Goal: Entertainment & Leisure: Consume media (video, audio)

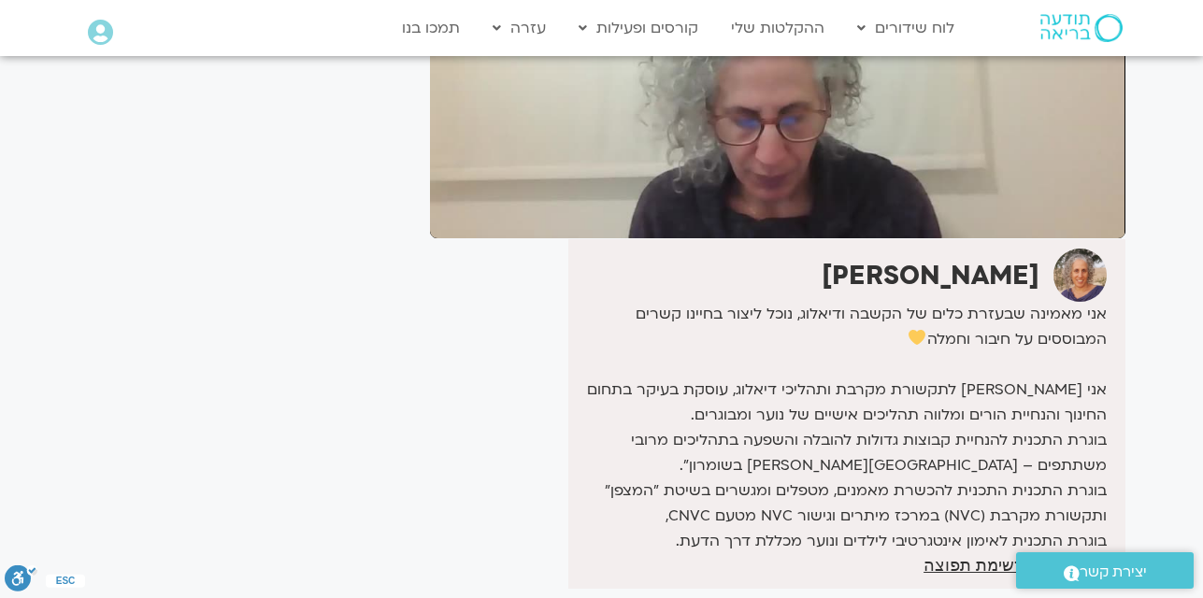
scroll to position [337, 0]
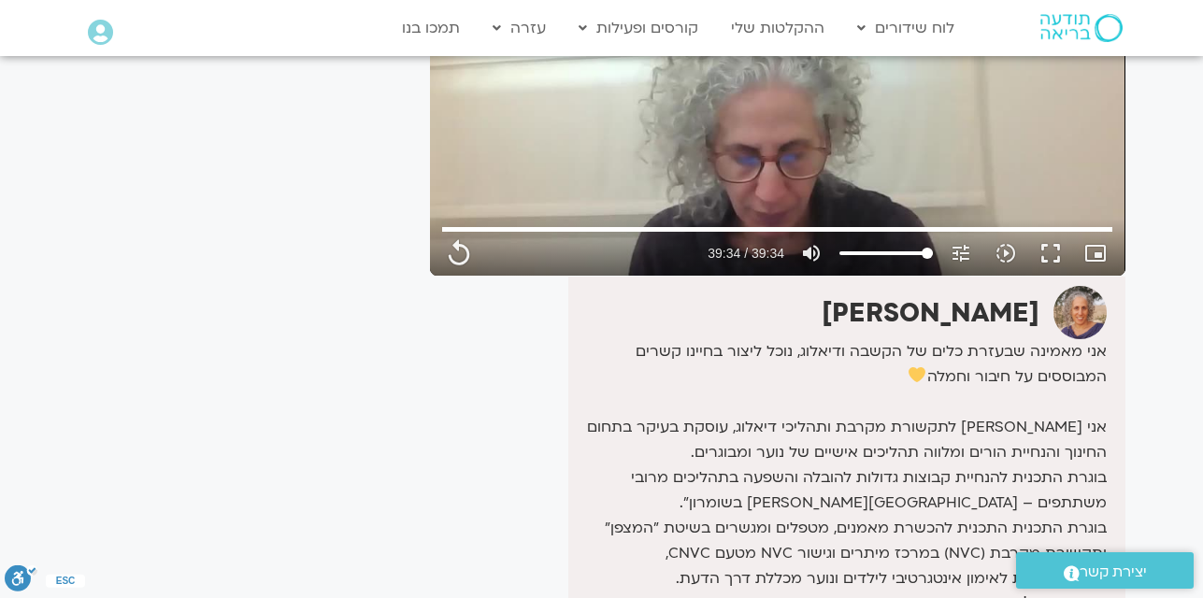
type input "2374.36"
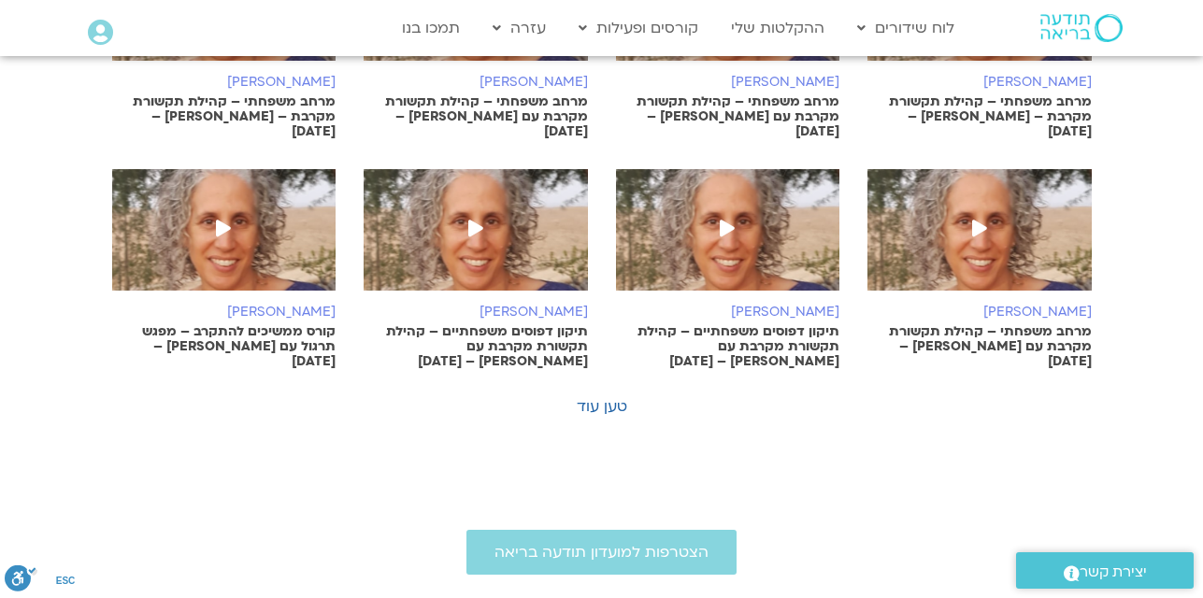
scroll to position [1405, 0]
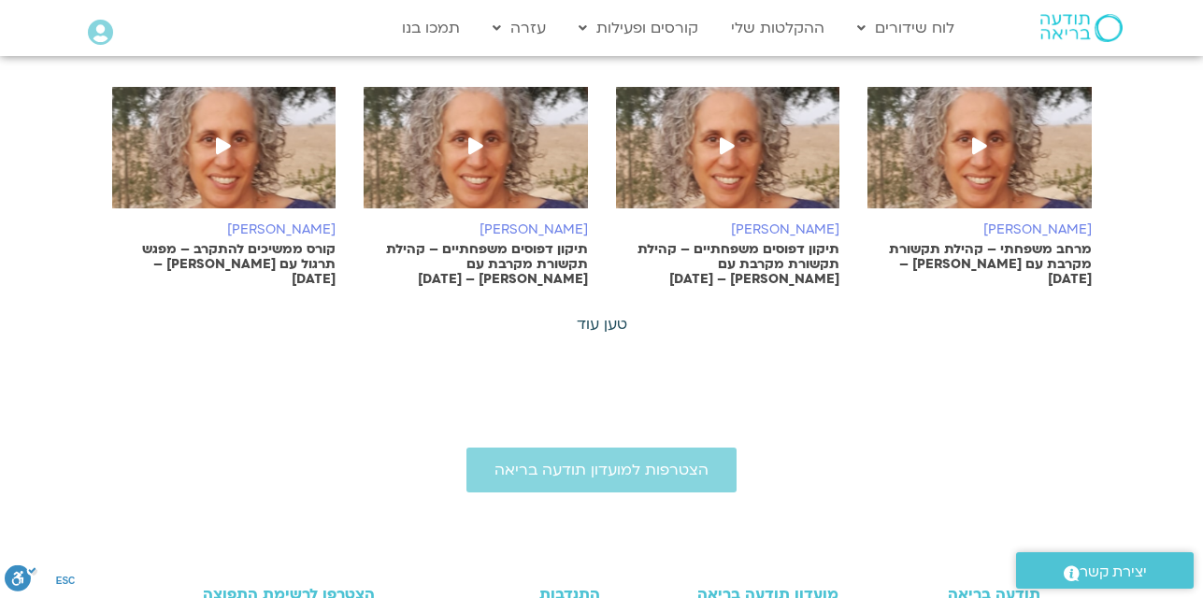
click at [603, 317] on link "טען עוד" at bounding box center [602, 324] width 50 height 21
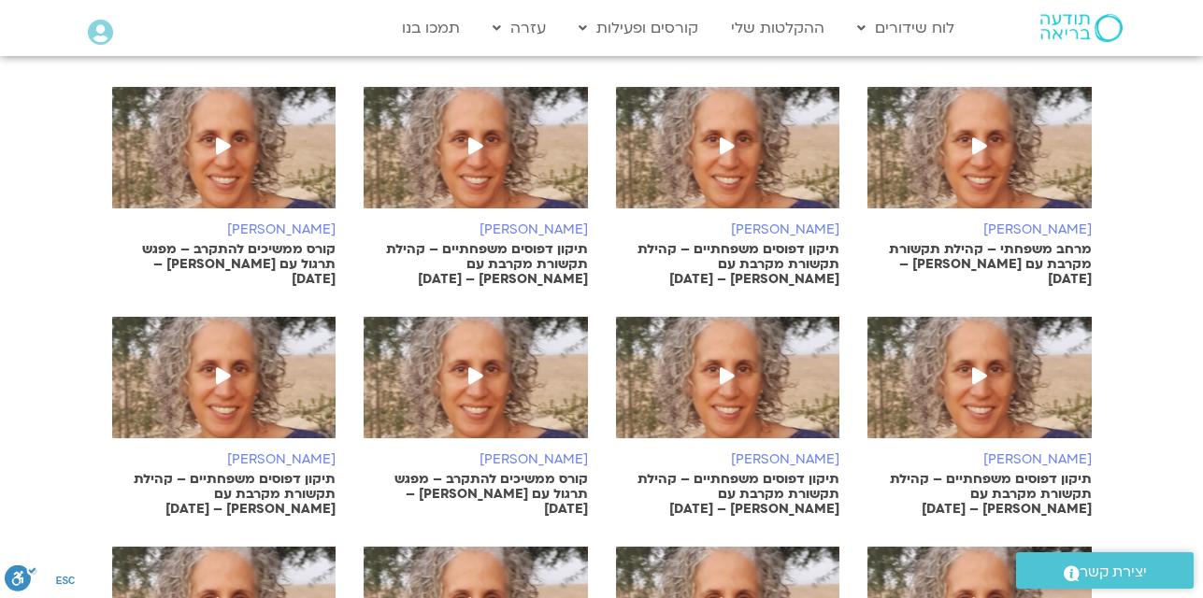
click at [990, 361] on span at bounding box center [980, 378] width 34 height 34
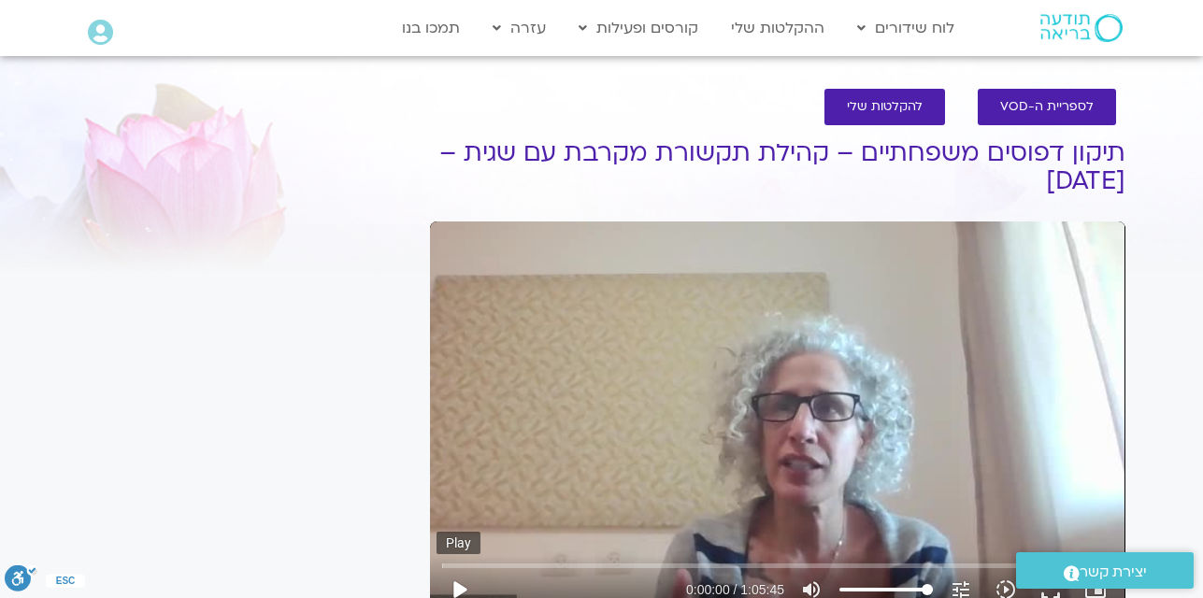
click at [452, 586] on button "play_arrow" at bounding box center [459, 590] width 45 height 45
click at [880, 427] on div "Skip Ad pause 0:00:08 / 1:05:45 volume_up Mute tune Resolution Auto 360p slow_m…" at bounding box center [778, 417] width 696 height 391
click at [880, 427] on div "Skip Ad play_arrow 0:00:09 / 1:05:45 volume_up Mute tune Resolution Auto 360p s…" at bounding box center [778, 417] width 696 height 391
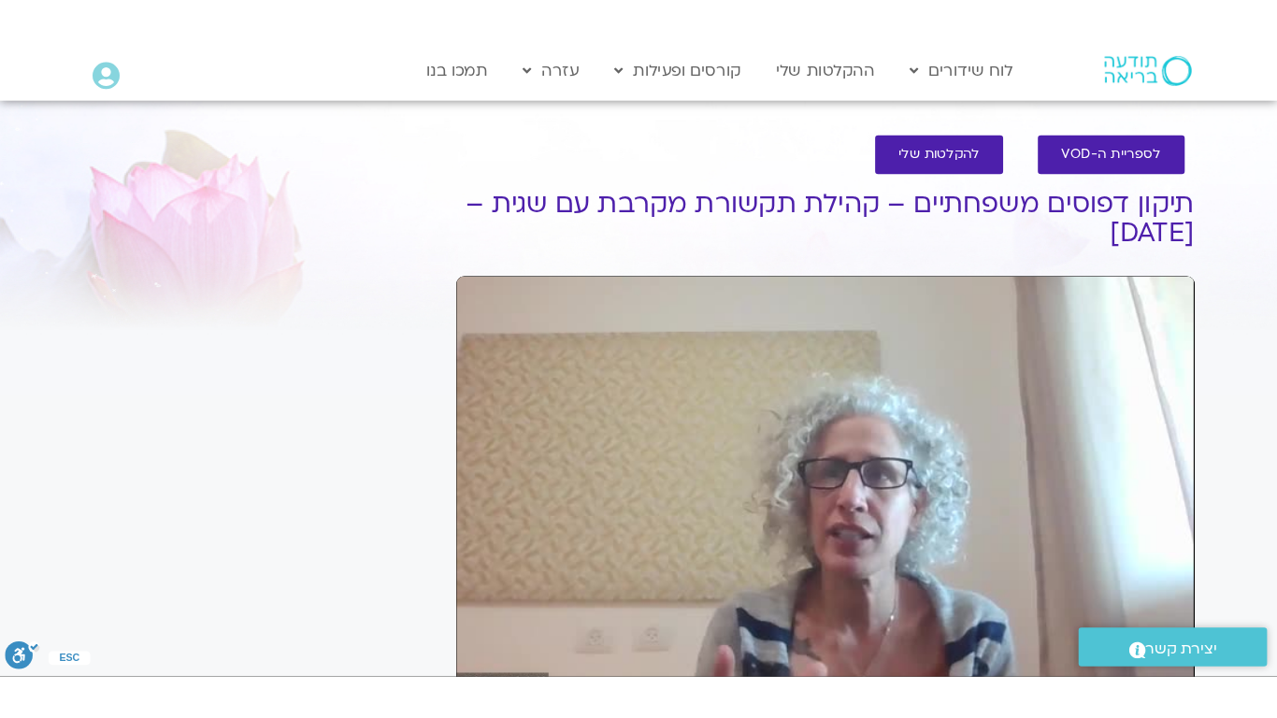
scroll to position [524, 0]
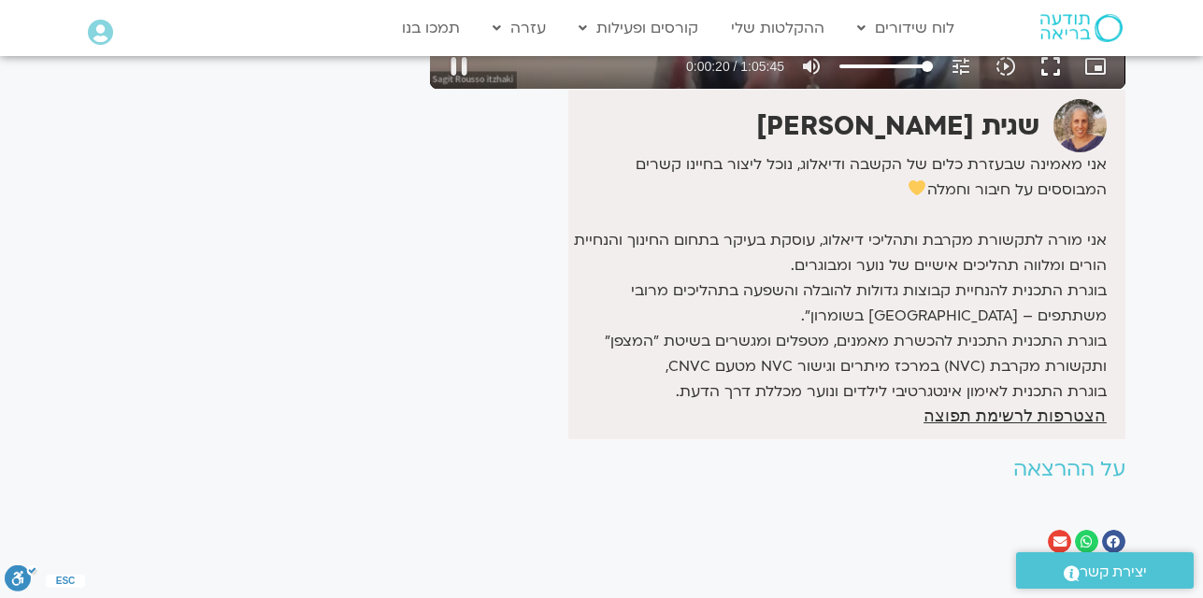
click at [1058, 71] on button "fullscreen" at bounding box center [1051, 66] width 45 height 45
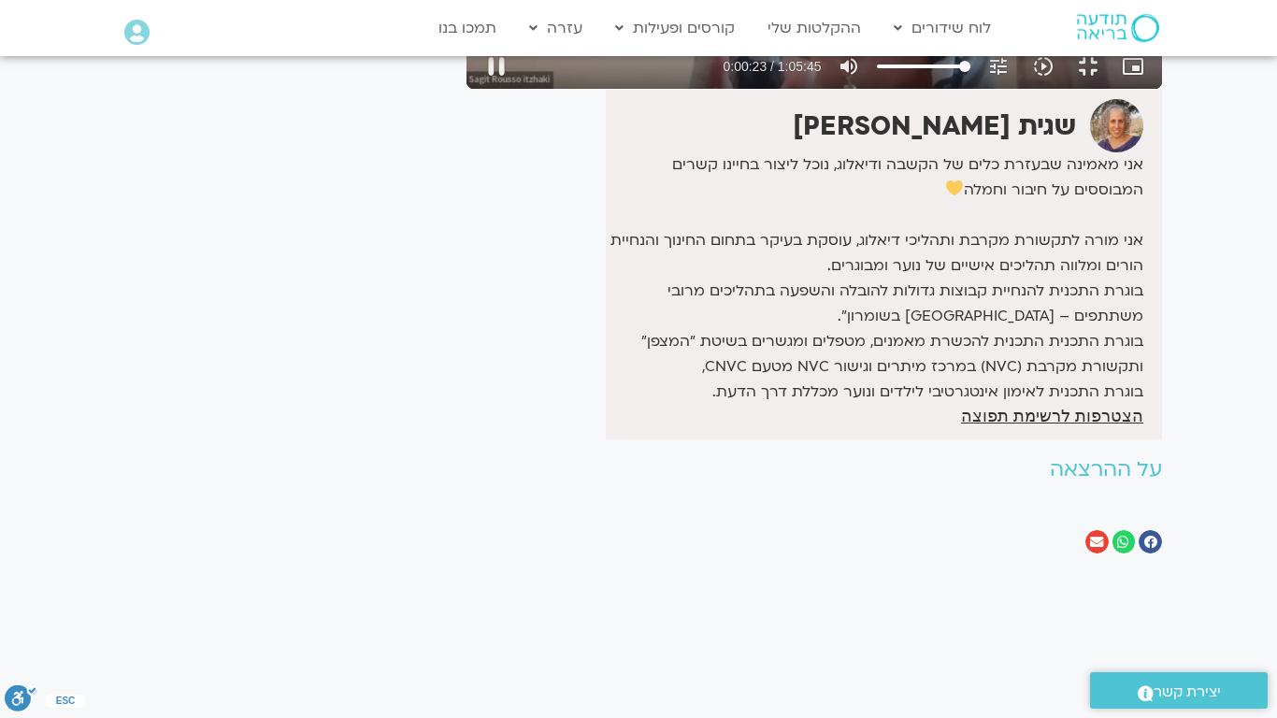
type input "23.448858"
